Goal: Task Accomplishment & Management: Manage account settings

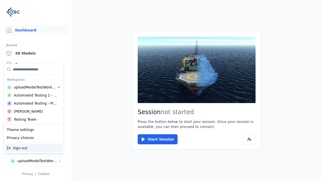
click at [34, 103] on div "Automated Testing - Playwright" at bounding box center [35, 103] width 43 height 5
click at [161, 90] on html "Support Dashboard Assets 3D Models Scenes Datasets Recordings Support Documenta…" at bounding box center [160, 90] width 321 height 181
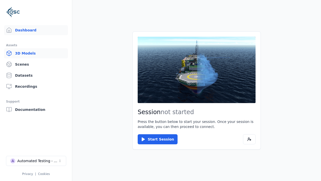
click at [36, 53] on link "3D Models" at bounding box center [36, 53] width 64 height 10
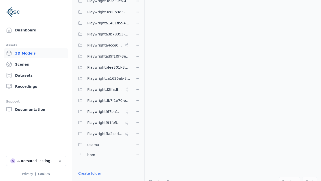
click at [88, 173] on link "Create folder" at bounding box center [89, 173] width 23 height 5
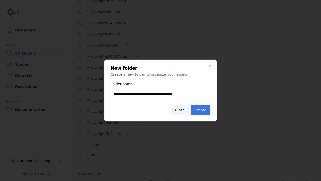
type input "**********"
click at [201, 110] on button "Create" at bounding box center [201, 110] width 20 height 10
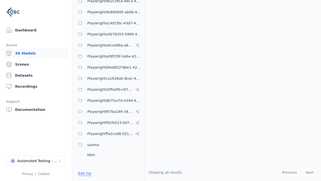
click at [84, 173] on button "Edit list" at bounding box center [84, 173] width 19 height 9
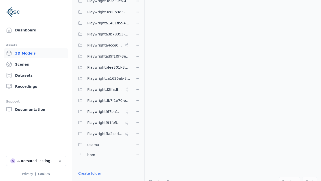
click at [138, 44] on html "Support Dashboard Assets 3D Models Scenes Datasets Recordings Support Documenta…" at bounding box center [160, 90] width 321 height 181
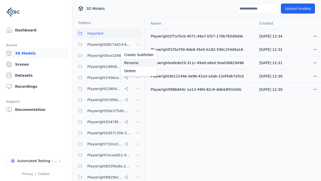
click at [137, 63] on div "Rename" at bounding box center [139, 63] width 34 height 8
